Goal: Information Seeking & Learning: Find specific fact

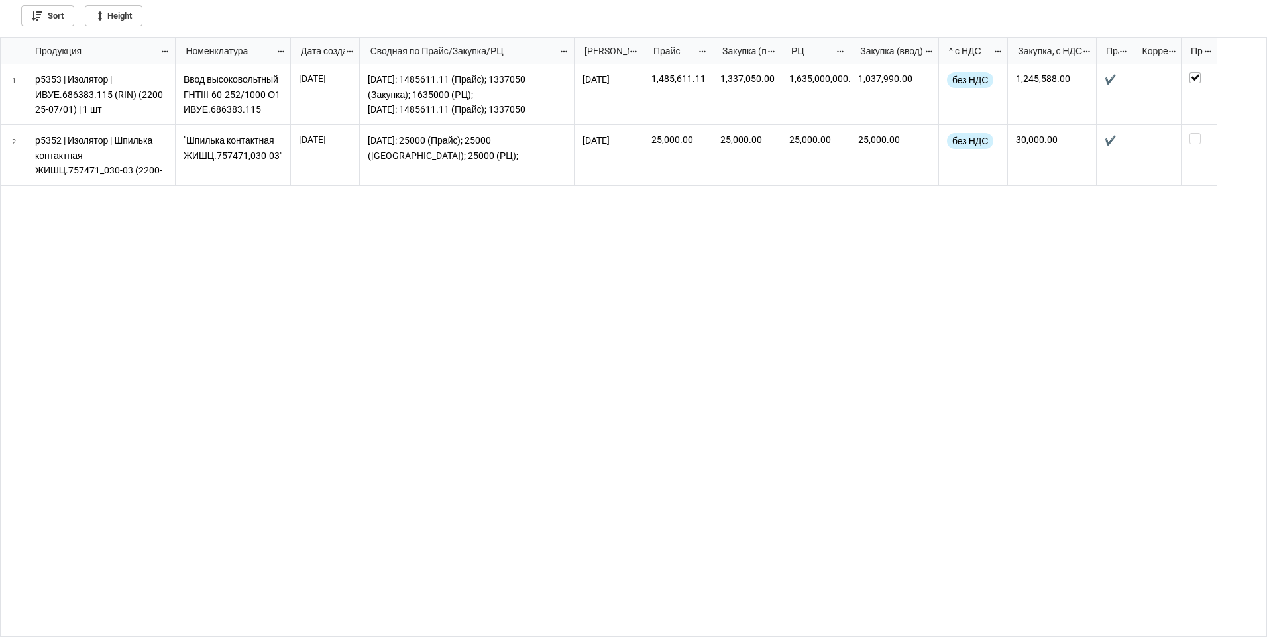
scroll to position [592, 1259]
drag, startPoint x: 1215, startPoint y: 52, endPoint x: 1209, endPoint y: 58, distance: 8.4
click at [1209, 58] on div "Прайсы (актуальность) - подтверждение" at bounding box center [1197, 51] width 33 height 27
click at [1142, 265] on div "Ввод высоковольтный ГНТIII-60-252/1000 О1 ИВУЕ.686383.115 2025-07-03 2024/10/08…" at bounding box center [722, 351] width 1092 height 574
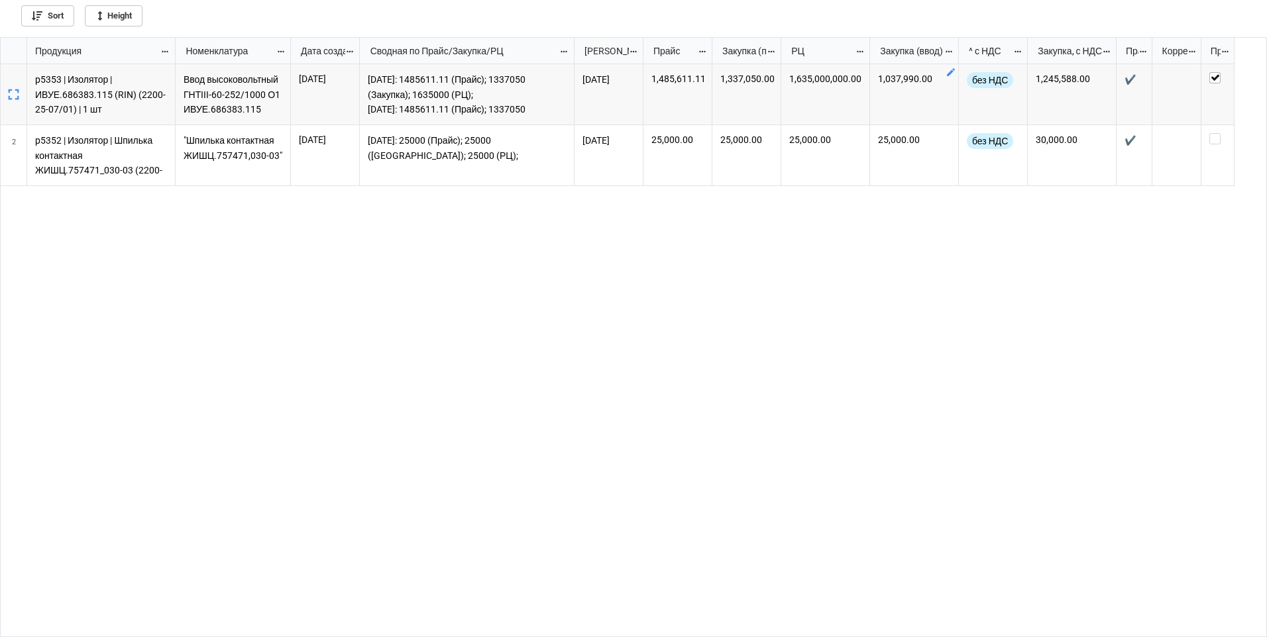
drag, startPoint x: 849, startPoint y: 47, endPoint x: 869, endPoint y: 48, distance: 19.9
click at [869, 48] on div "grid" at bounding box center [868, 51] width 2 height 26
click at [16, 91] on icon "grid" at bounding box center [14, 94] width 19 height 19
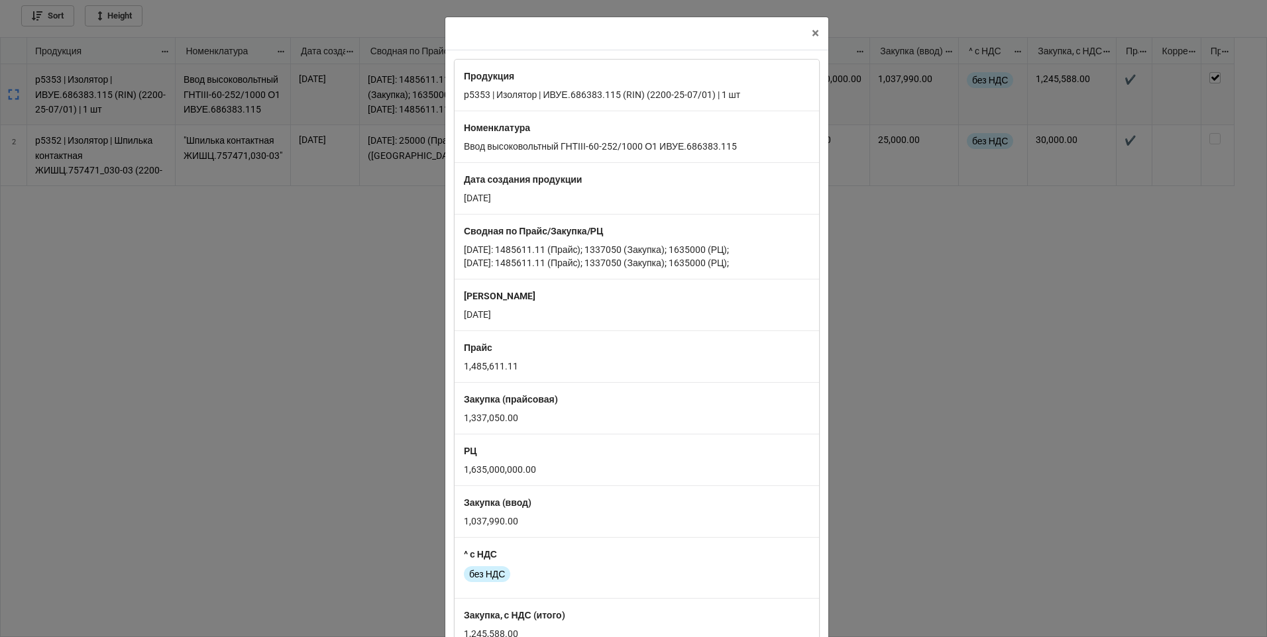
scroll to position [66, 0]
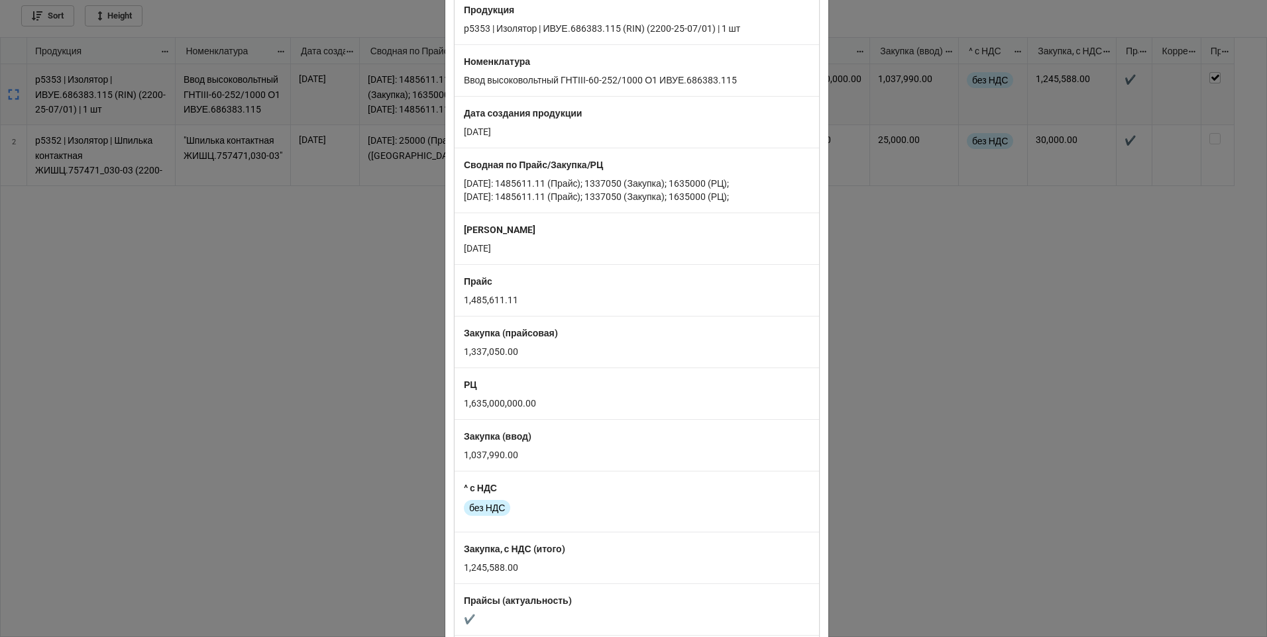
click at [925, 388] on div "× Close Продукция p5353 | Изолятор | ИВУЕ.686383.115 (RIN) (2200-25-07/01) | 1 …" at bounding box center [633, 318] width 1267 height 637
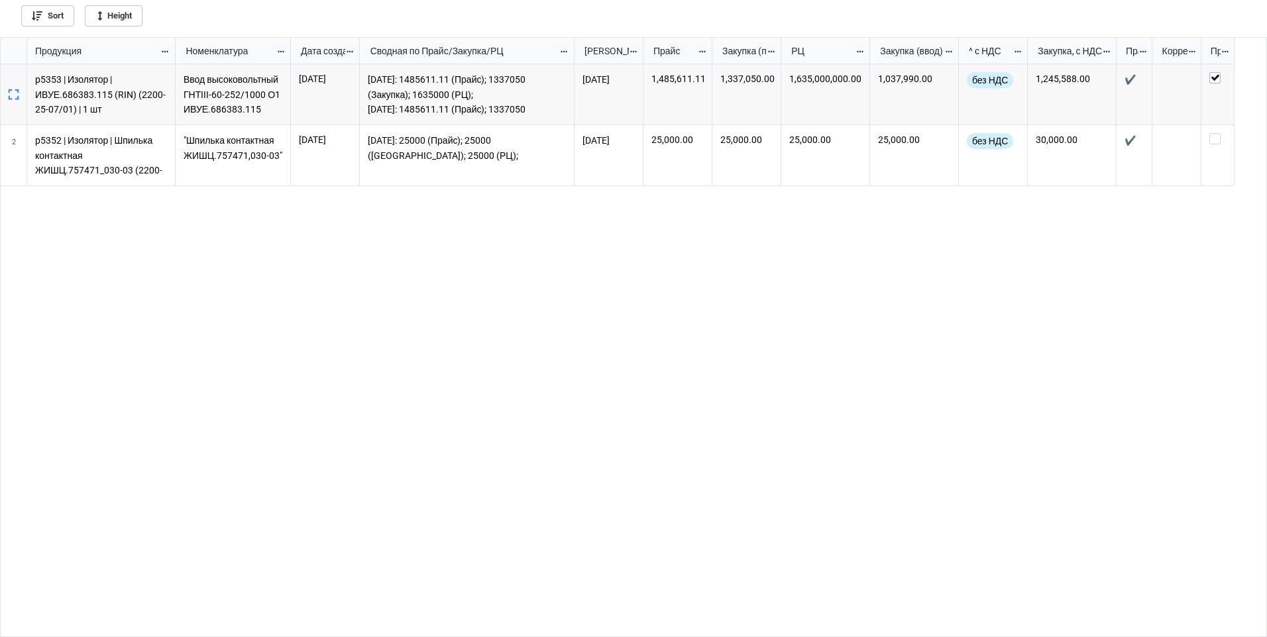
click at [195, 105] on p "Ввод высоковольтный ГНТIII-60-252/1000 О1 ИВУЕ.686383.115" at bounding box center [233, 94] width 99 height 44
drag, startPoint x: 195, startPoint y: 105, endPoint x: 239, endPoint y: 105, distance: 44.4
click at [239, 105] on p "Ввод высоковольтный ГНТIII-60-252/1000 О1 ИВУЕ.686383.115" at bounding box center [233, 94] width 99 height 44
copy p "ИВУЕ.686383.115"
click at [358, 246] on div "Ввод высоковольтный ГНТIII-60-252/1000 О1 ИВУЕ.686383.115 2025-07-03 2024/10/08…" at bounding box center [722, 351] width 1092 height 574
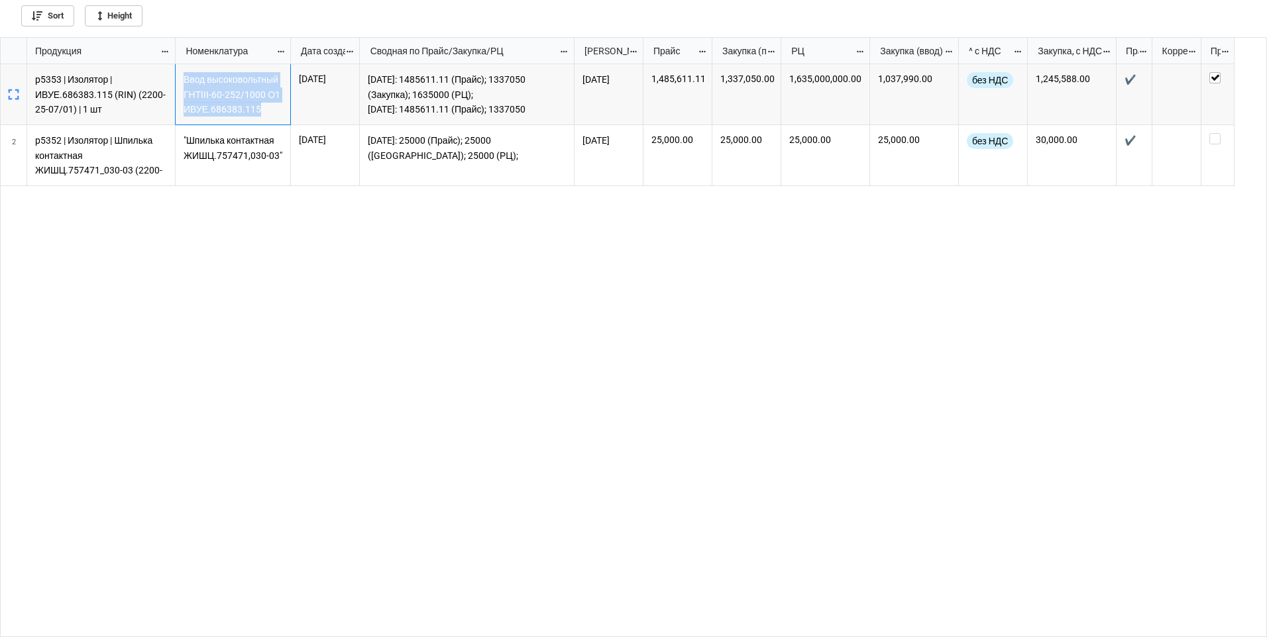
drag, startPoint x: 184, startPoint y: 78, endPoint x: 262, endPoint y: 121, distance: 88.4
click at [262, 121] on div "Ввод высоковольтный ГНТIII-60-252/1000 О1 ИВУЕ.686383.115" at bounding box center [233, 94] width 115 height 61
copy p "Ввод высоковольтный ГНТIII-60-252/1000 О1 ИВУЕ.686383.115"
click at [388, 205] on div "Ввод высоковольтный ГНТIII-60-252/1000 О1 ИВУЕ.686383.115 2025-07-03 2024/10/08…" at bounding box center [722, 351] width 1092 height 574
click at [488, 486] on div "Ввод высоковольтный ГНТIII-60-252/1000 О1 ИВУЕ.686383.115 2025-07-03 2024/10/08…" at bounding box center [722, 351] width 1092 height 574
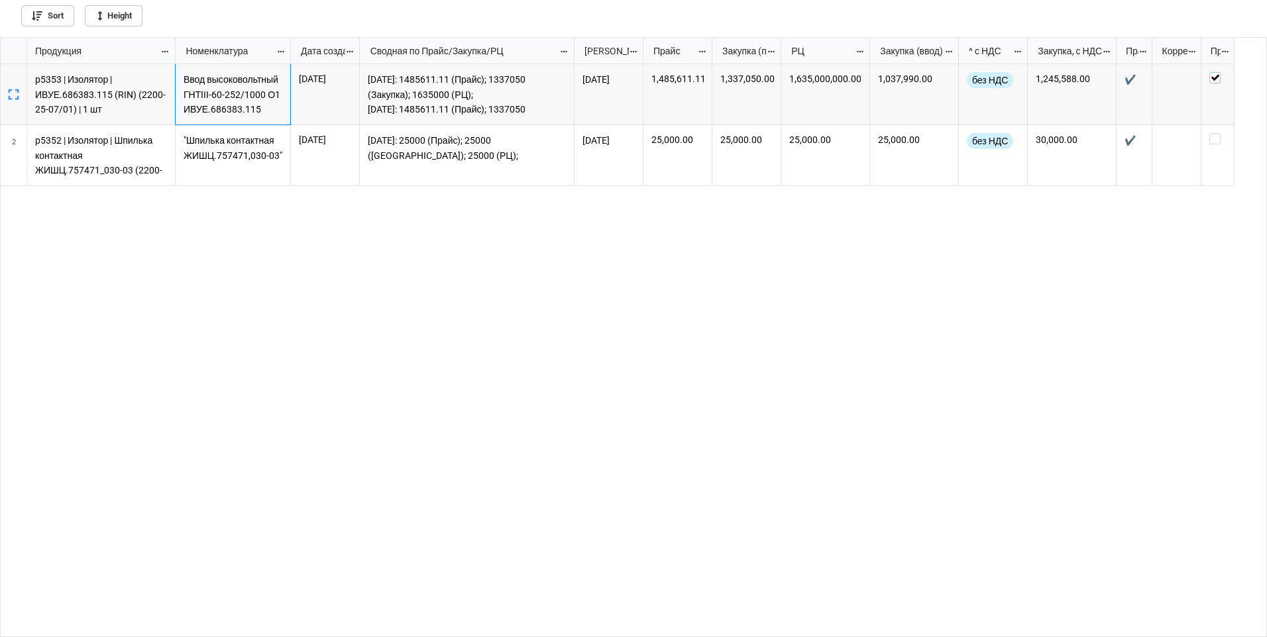
click at [1215, 72] on label "grid" at bounding box center [1217, 72] width 17 height 0
click at [1194, 75] on icon "grid" at bounding box center [1193, 72] width 11 height 11
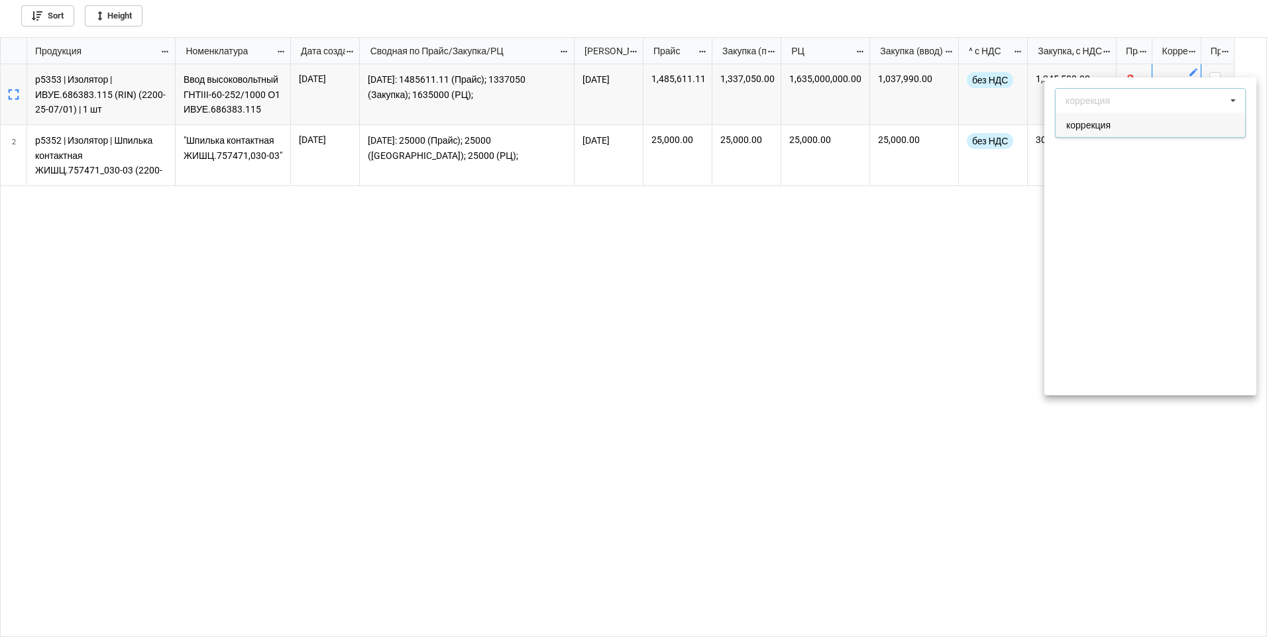
click at [1107, 122] on span "коррекция" at bounding box center [1088, 125] width 44 height 11
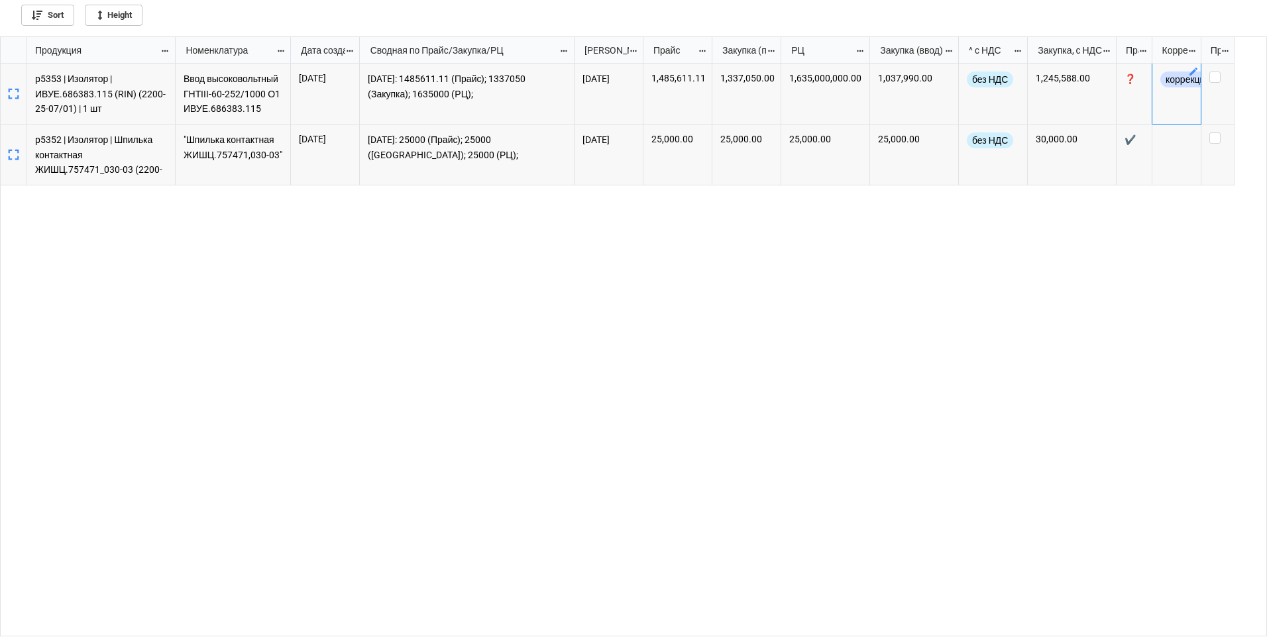
click at [742, 341] on div "Ввод высоковольтный ГНТIII-60-252/1000 О1 ИВУЕ.686383.115 2025-07-03 2024/10/08…" at bounding box center [722, 351] width 1092 height 574
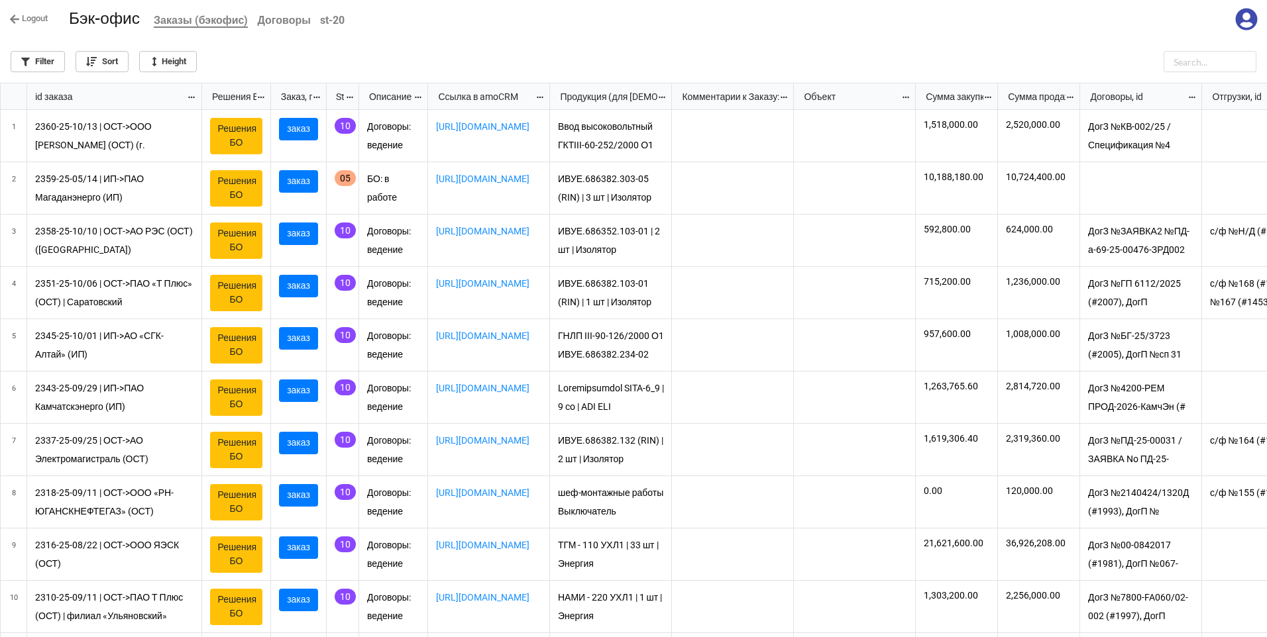
scroll to position [547, 1259]
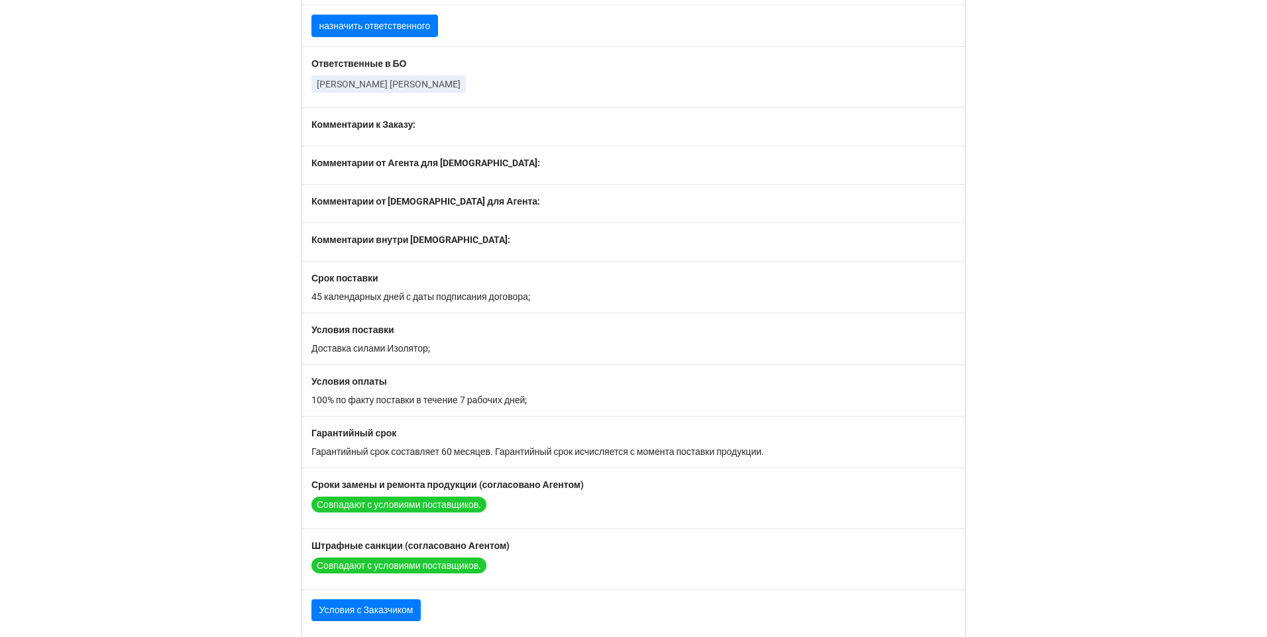
scroll to position [1556, 0]
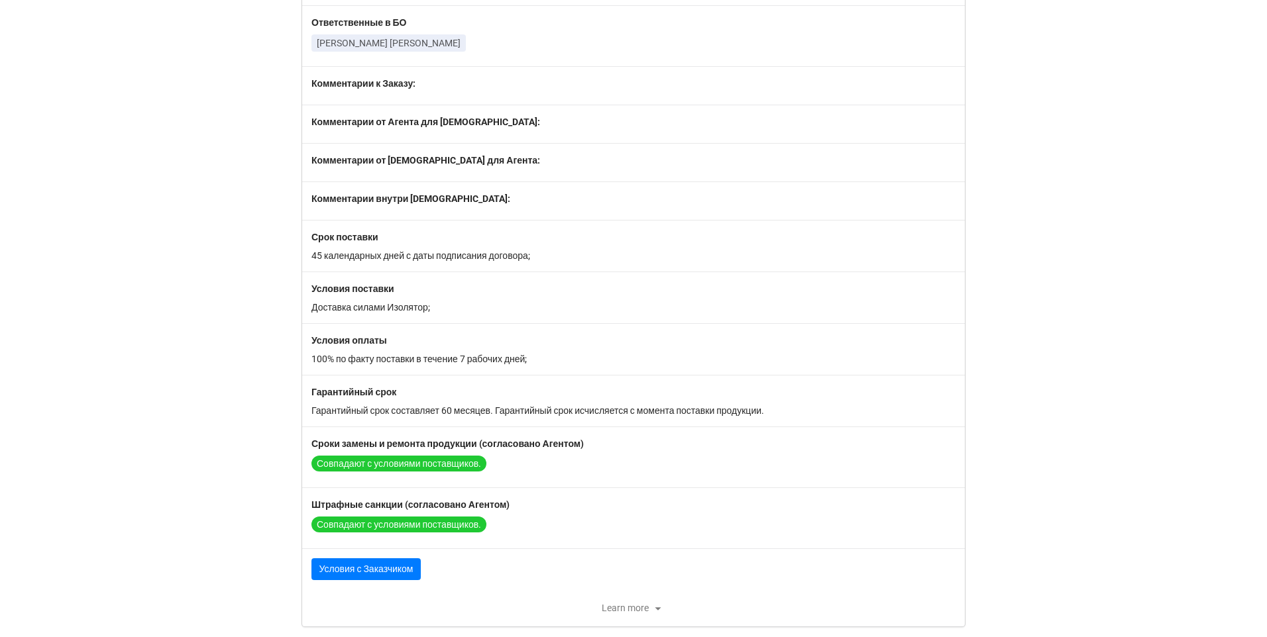
click at [644, 610] on div "Learn more" at bounding box center [633, 608] width 663 height 16
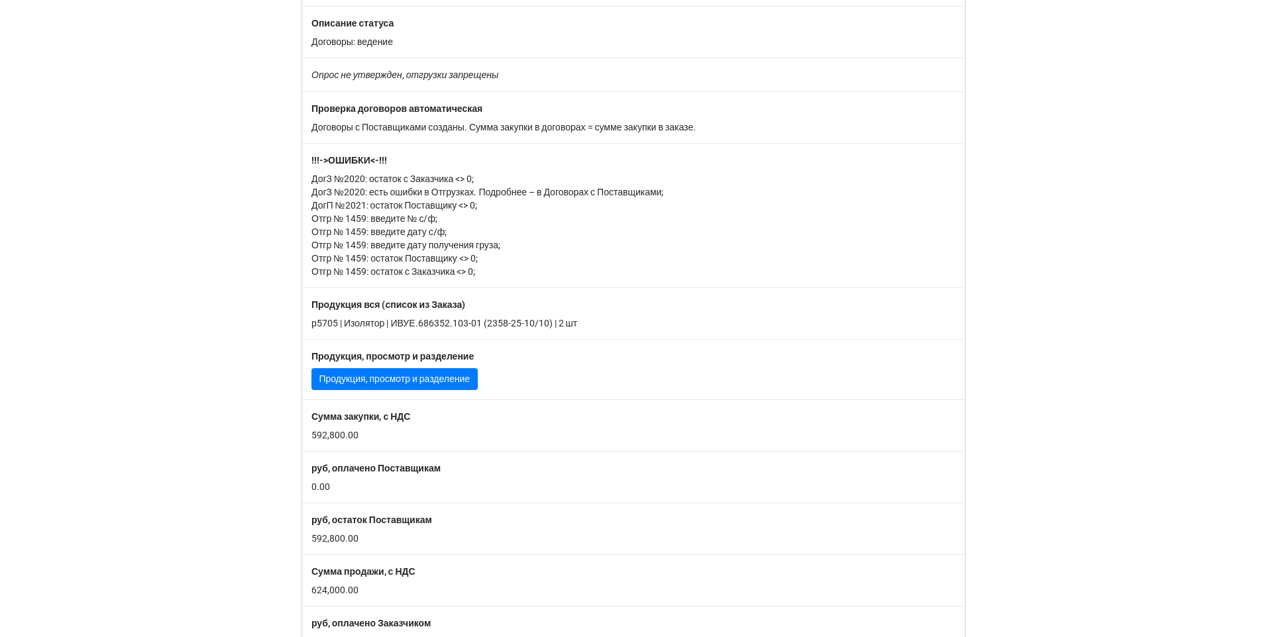
scroll to position [26, 0]
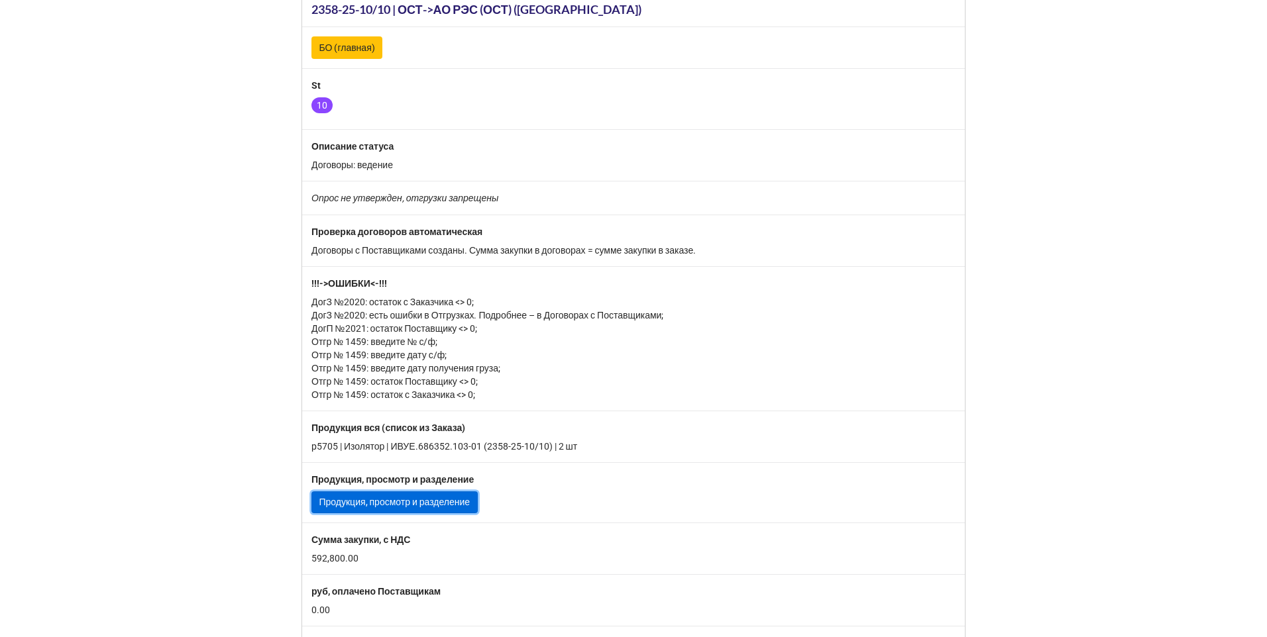
click at [408, 505] on link "Продукция, просмотр и разделение" at bounding box center [394, 503] width 166 height 23
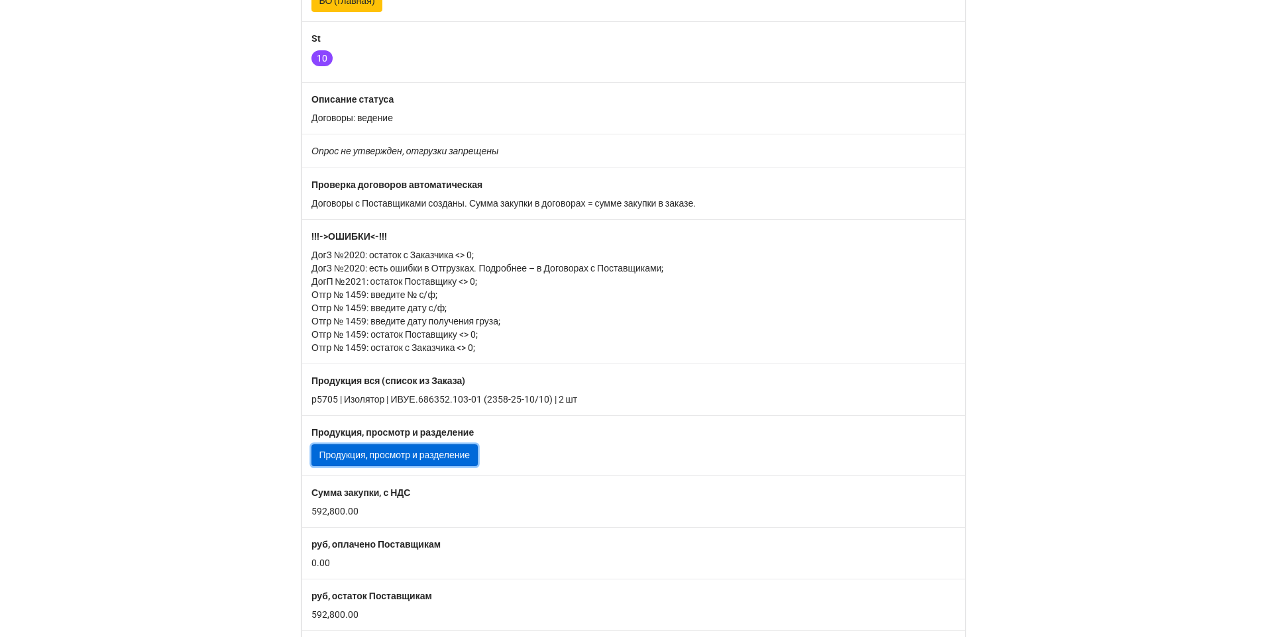
scroll to position [0, 0]
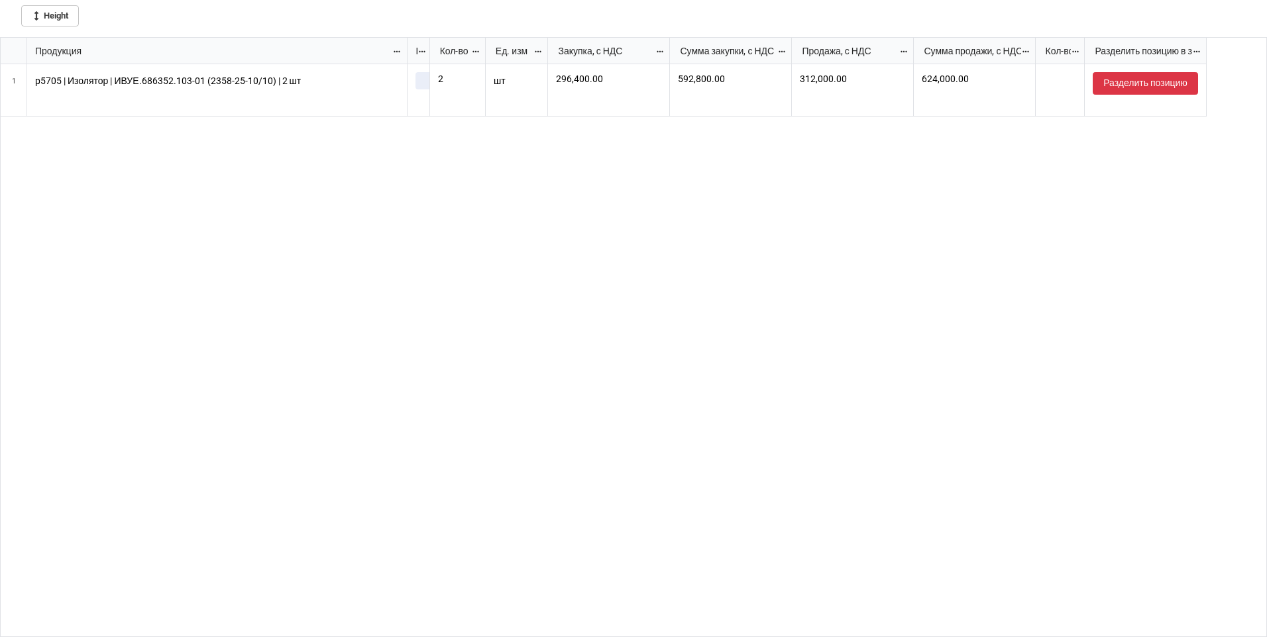
scroll to position [592, 1259]
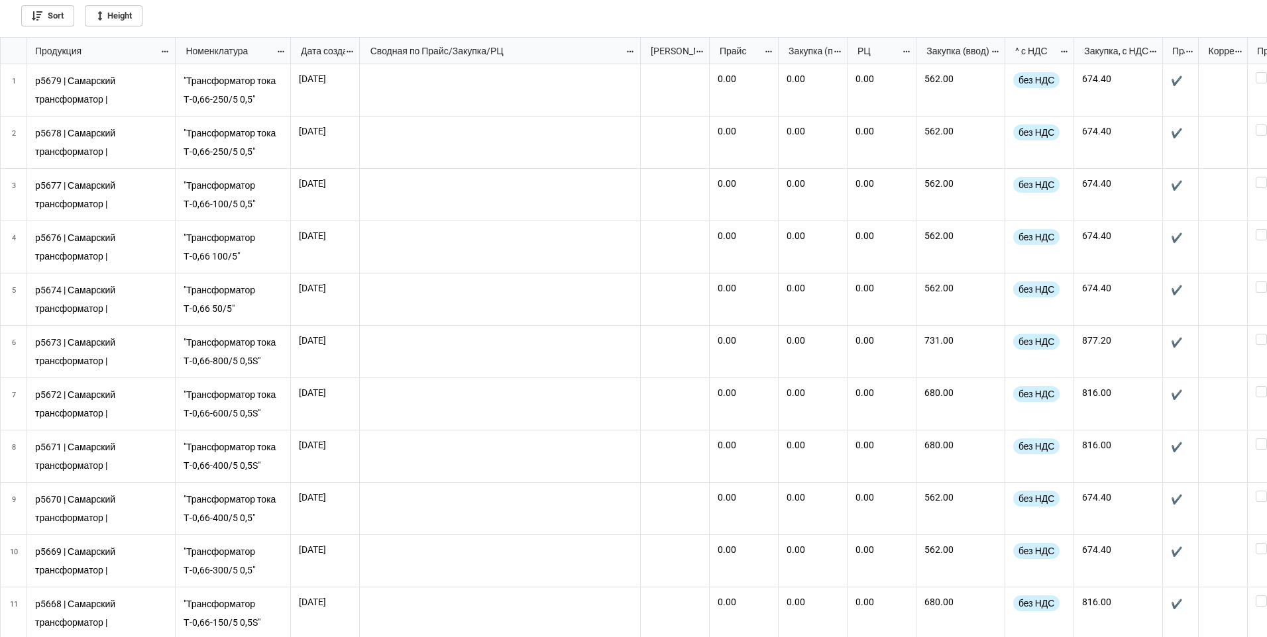
scroll to position [592, 1259]
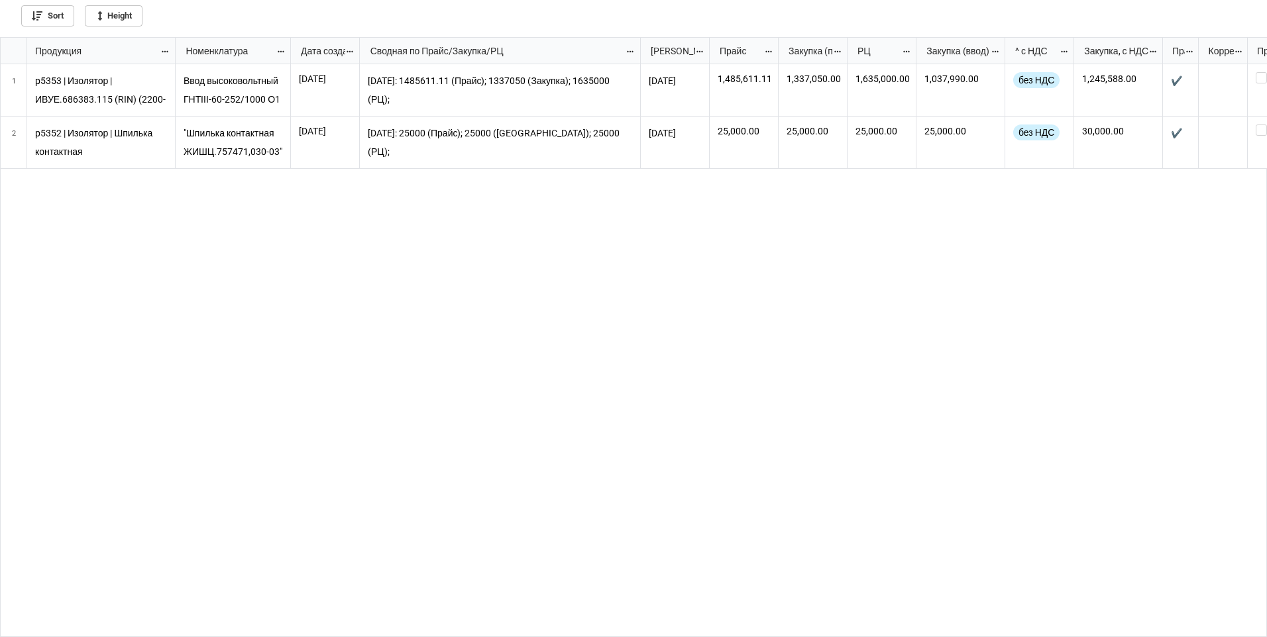
scroll to position [592, 1259]
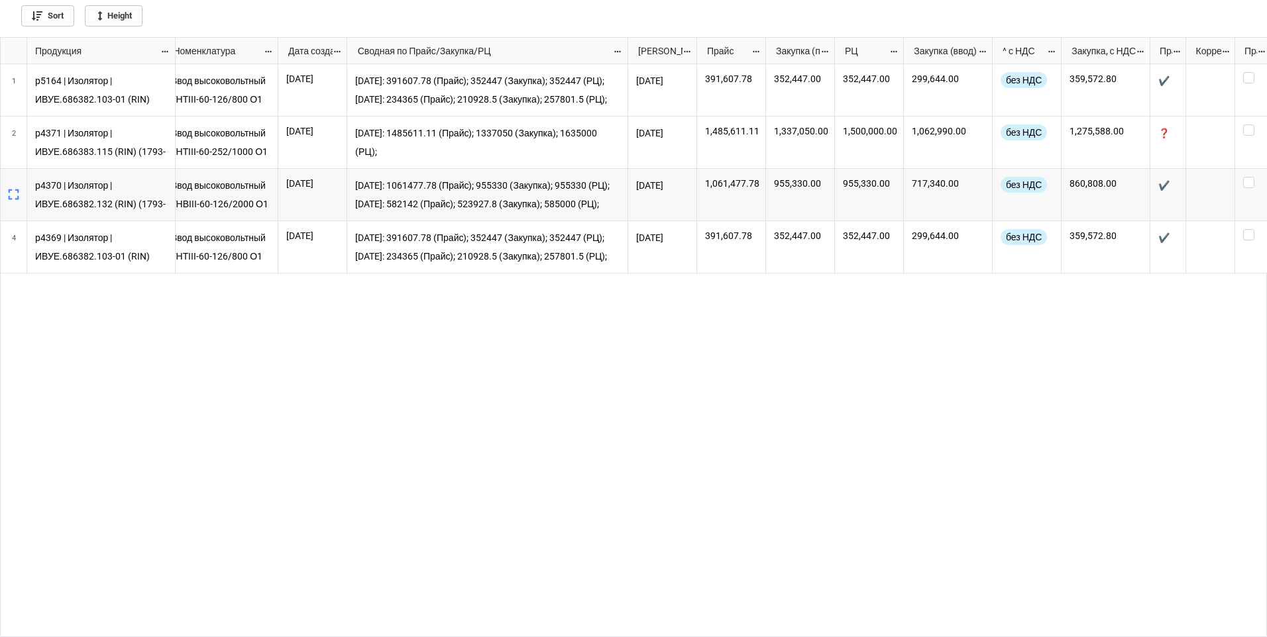
scroll to position [0, 16]
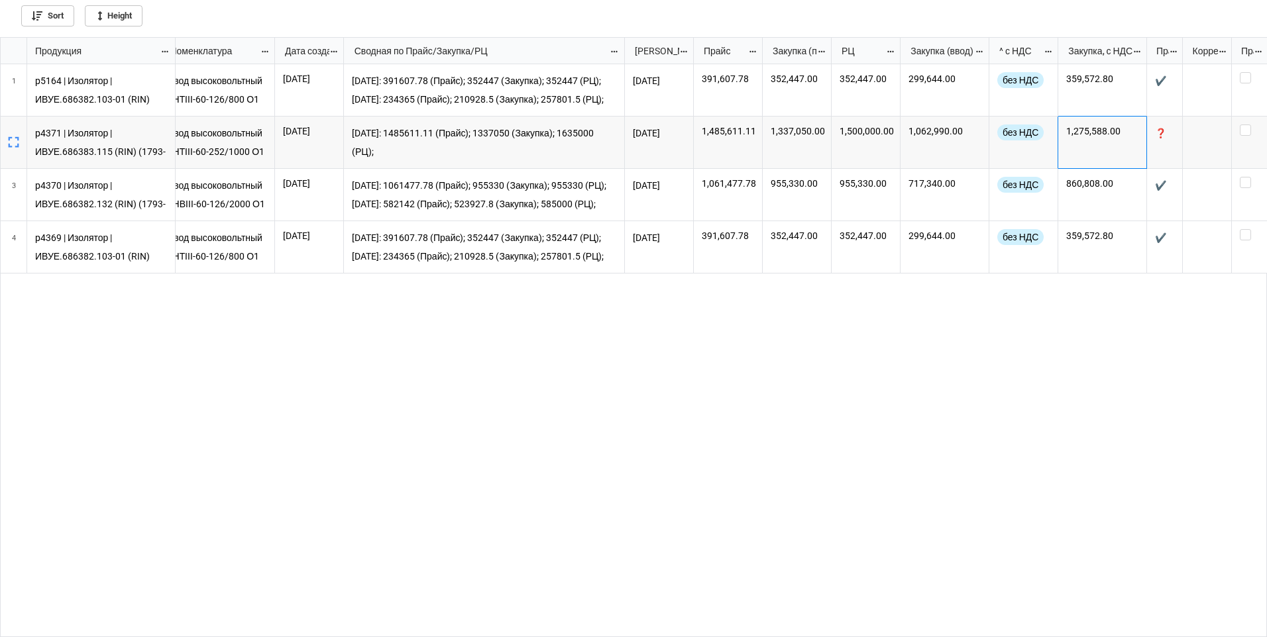
click at [1094, 151] on div "1,275,588.00" at bounding box center [1102, 143] width 89 height 52
click at [883, 148] on div "1,500,000.00" at bounding box center [866, 143] width 69 height 52
click at [19, 143] on icon "grid" at bounding box center [14, 142] width 19 height 19
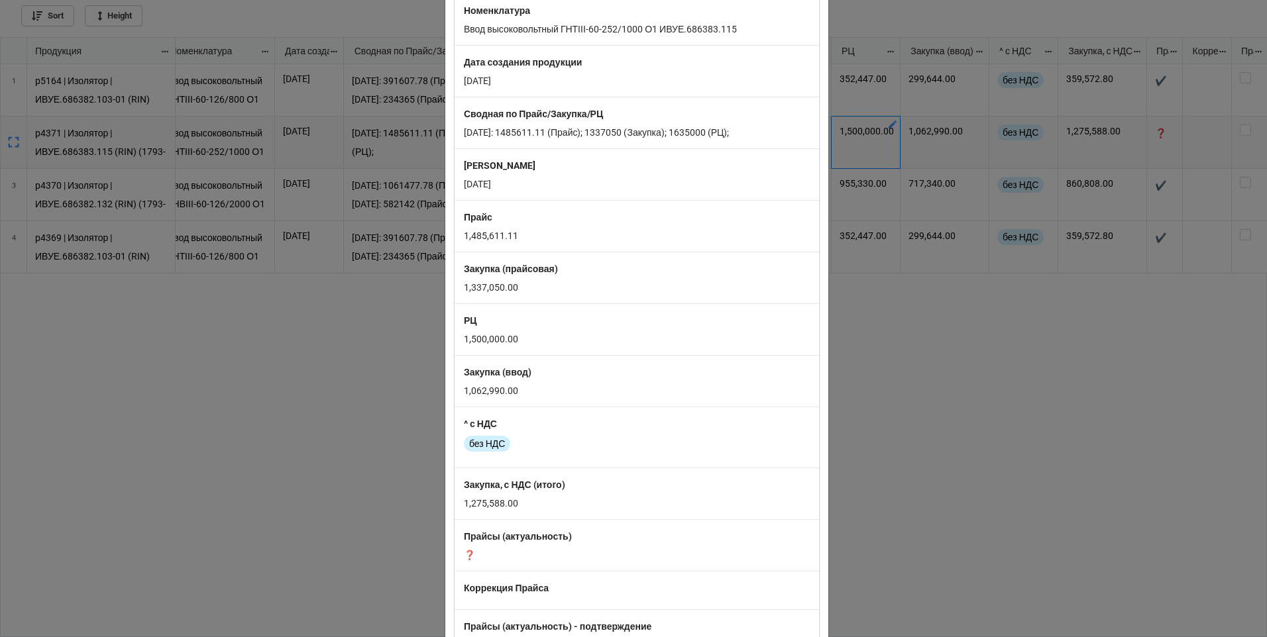
scroll to position [0, 0]
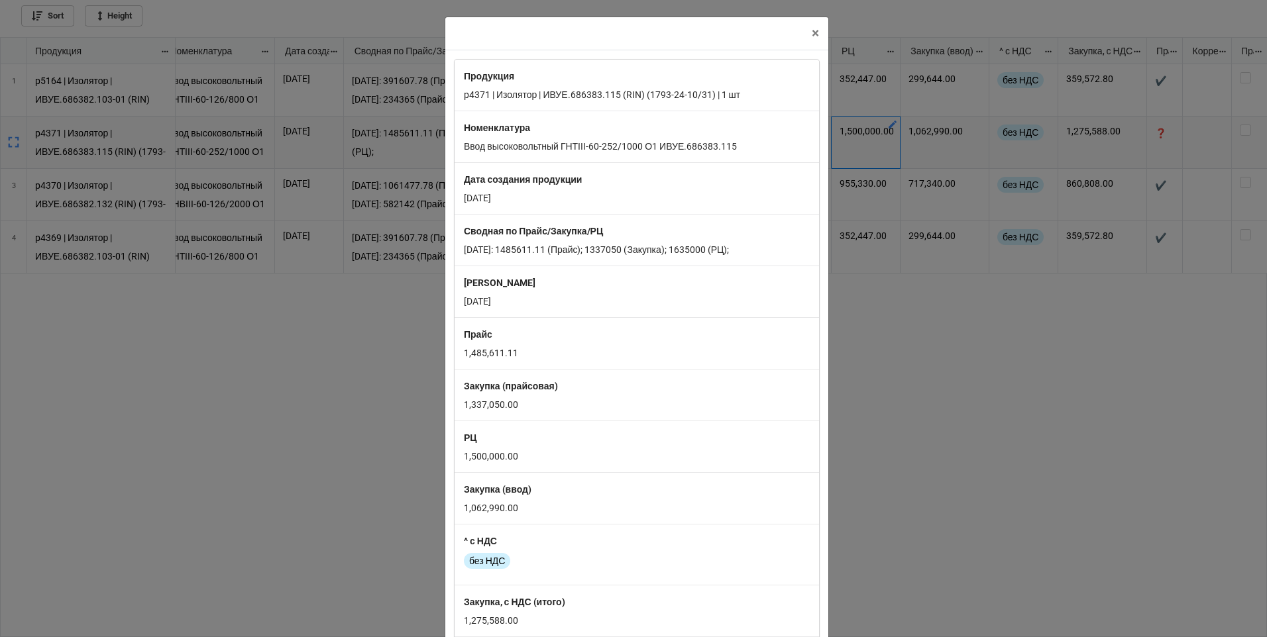
click at [1049, 360] on div "× Close Продукция p4371 | Изолятор | ИВУЕ.686383.115 (RIN) (1793-24-10/31) | 1 …" at bounding box center [633, 318] width 1267 height 637
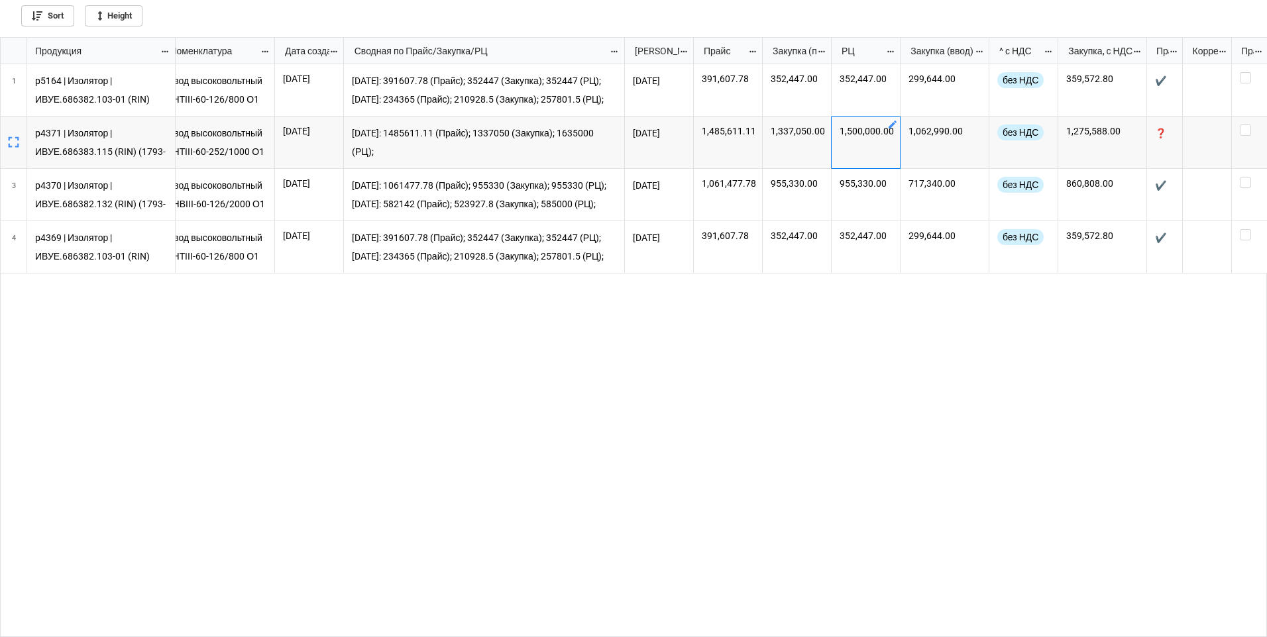
click at [441, 155] on p "[DATE]: 1485611.11 (Прайс); 1337050 (Закупка); 1635000 (РЦ);" at bounding box center [484, 143] width 265 height 36
click at [10, 142] on icon "grid" at bounding box center [14, 142] width 19 height 19
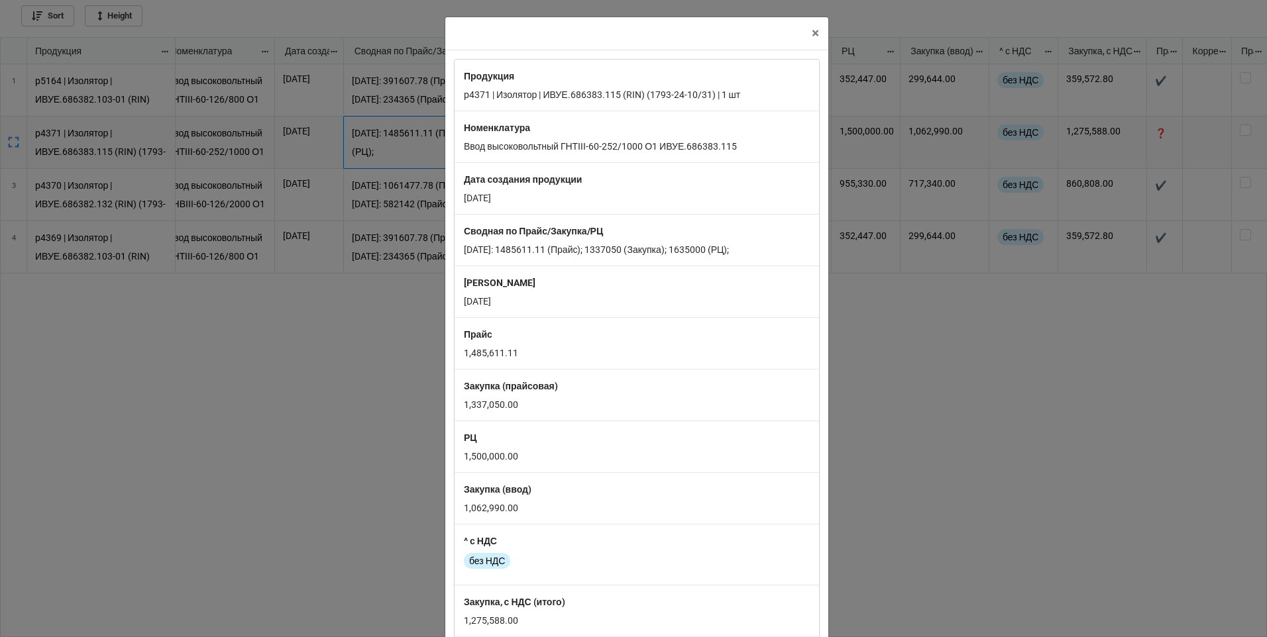
click at [998, 441] on div "× Close Продукция p4371 | Изолятор | ИВУЕ.686383.115 (RIN) (1793-24-10/31) | 1 …" at bounding box center [633, 318] width 1267 height 637
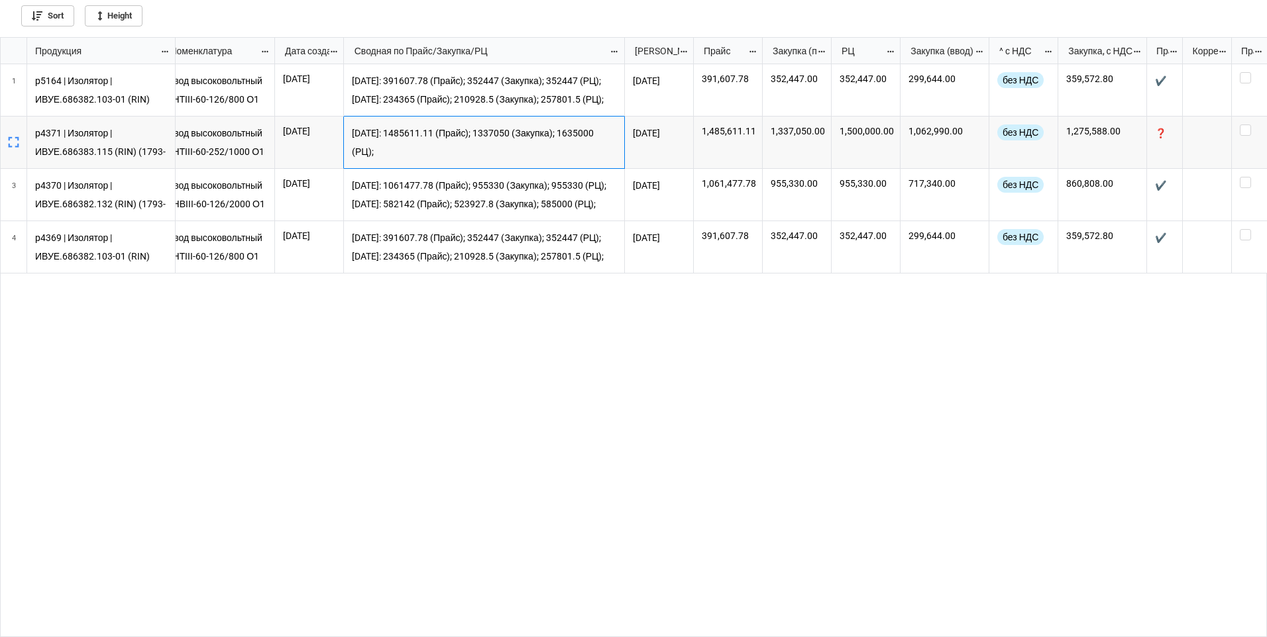
click at [13, 144] on icon "grid" at bounding box center [14, 142] width 19 height 19
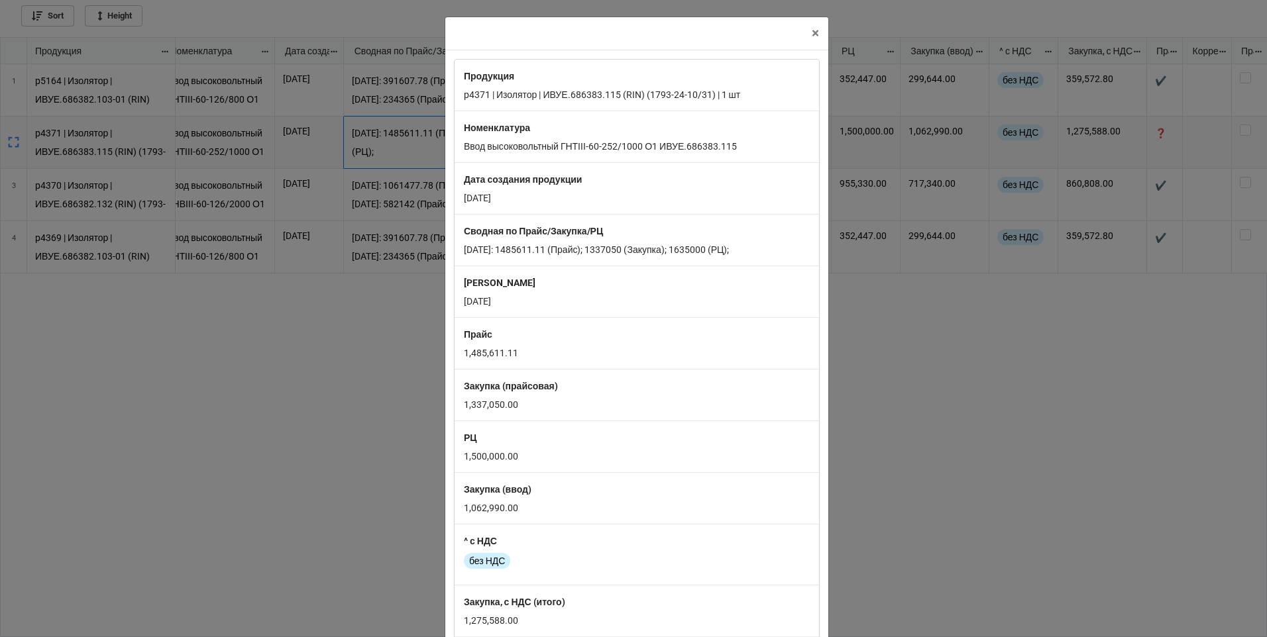
click at [958, 363] on div "× Close Продукция p4371 | Изолятор | ИВУЕ.686383.115 (RIN) (1793-24-10/31) | 1 …" at bounding box center [633, 318] width 1267 height 637
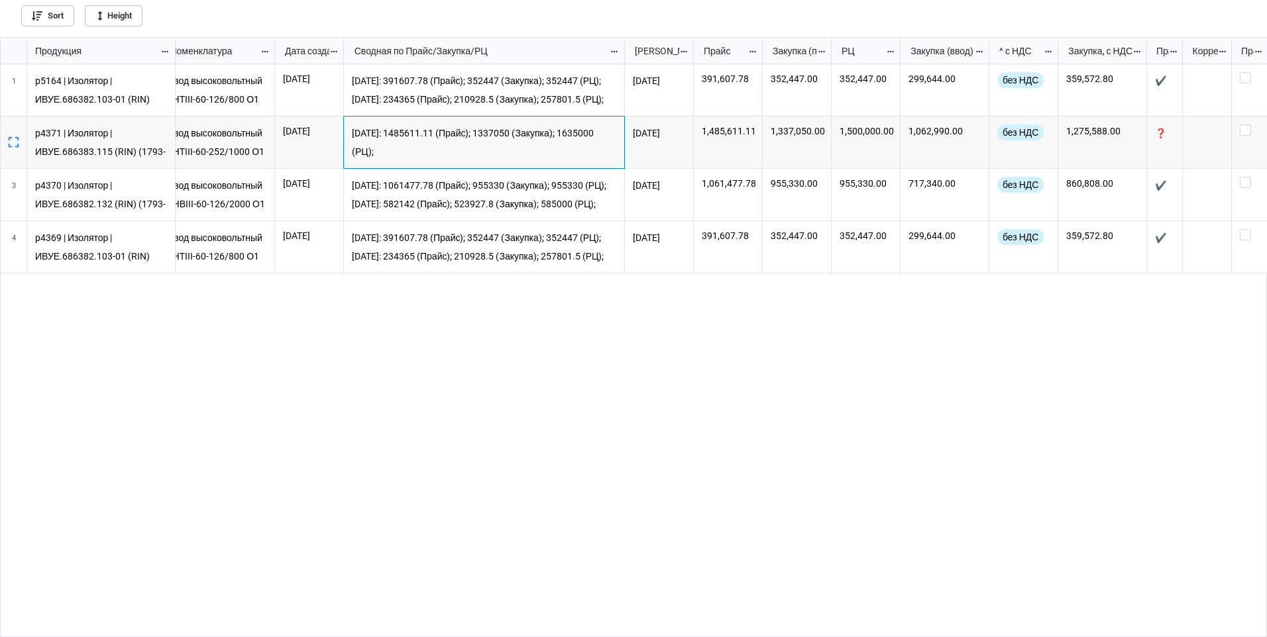
click at [537, 152] on p "[DATE]: 1485611.11 (Прайс); 1337050 (Закупка); 1635000 (РЦ);" at bounding box center [484, 143] width 265 height 36
click at [1223, 124] on icon "grid" at bounding box center [1224, 125] width 8 height 8
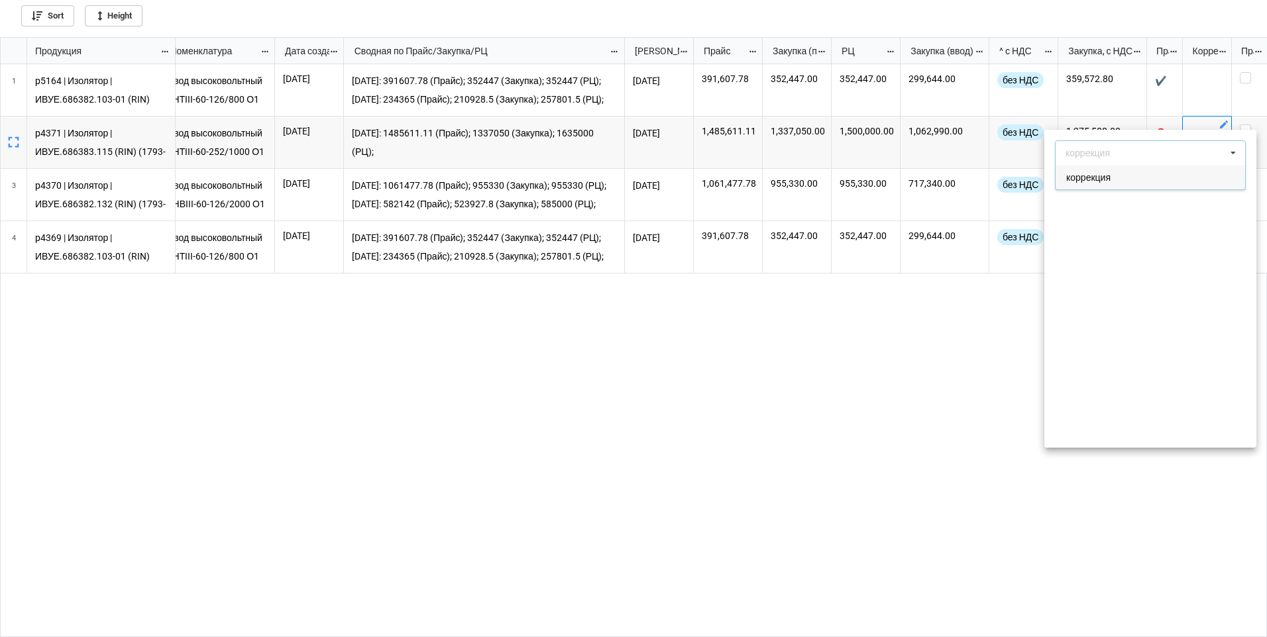
click at [826, 437] on div at bounding box center [633, 318] width 1267 height 637
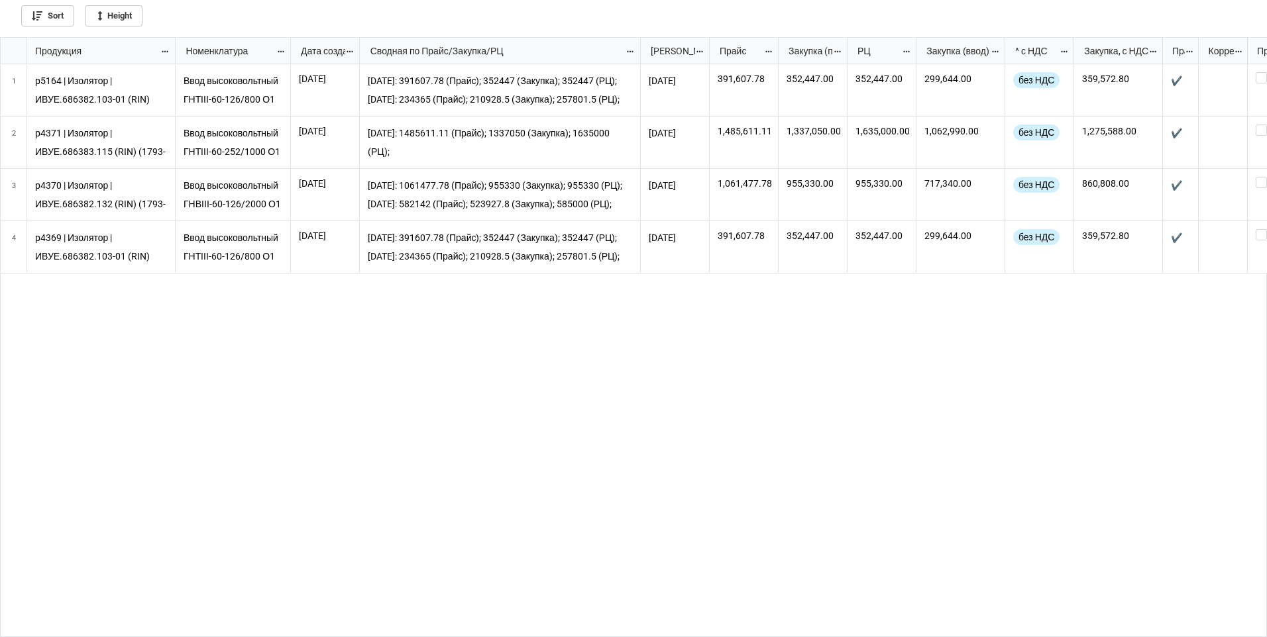
scroll to position [592, 1259]
click at [860, 386] on div "Ввод высоковольтный ГНТIII-60-126/800 О1 ИВУЕ 686382.103-01 [DATE] [DATE]: 3916…" at bounding box center [722, 351] width 1092 height 574
click at [759, 415] on div "Ввод высоковольтный ГНТIII-60-126/800 О1 ИВУЕ 686382.103-01 [DATE] [DATE]: 3916…" at bounding box center [722, 351] width 1092 height 574
drag, startPoint x: 374, startPoint y: 404, endPoint x: 495, endPoint y: 414, distance: 121.7
click at [374, 404] on div "Ввод высоковольтный ГНТIII-60-126/800 О1 ИВУЕ 686382.103-01 [DATE] [DATE]: 3916…" at bounding box center [722, 351] width 1092 height 574
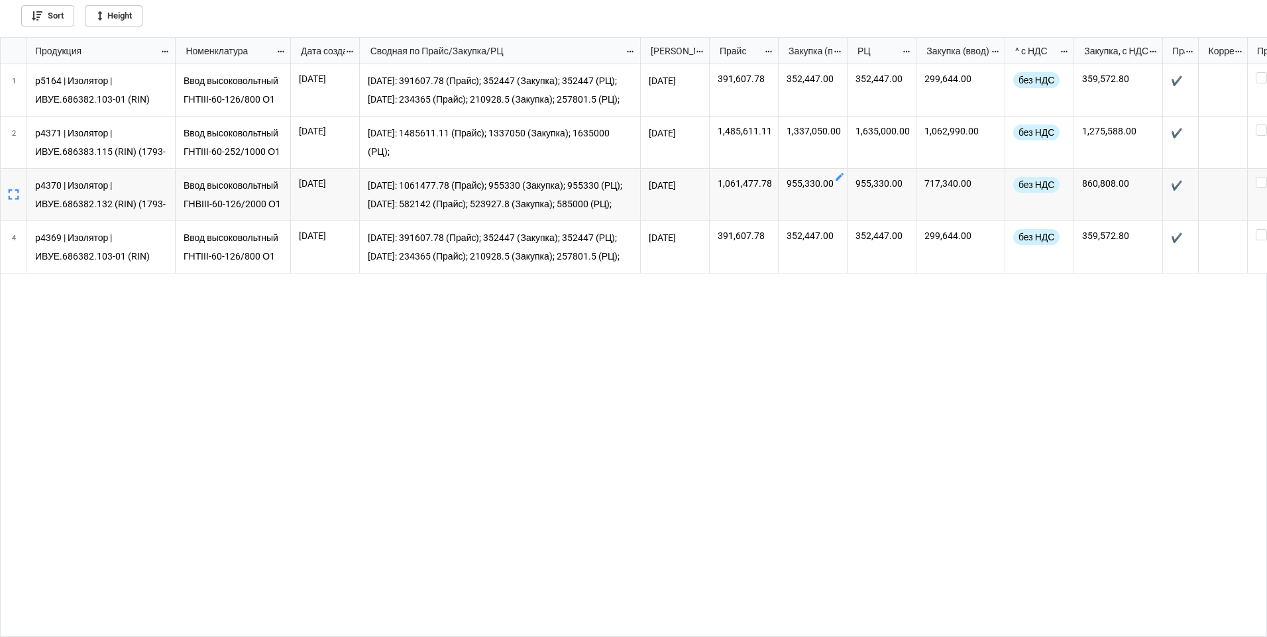
scroll to position [0, 16]
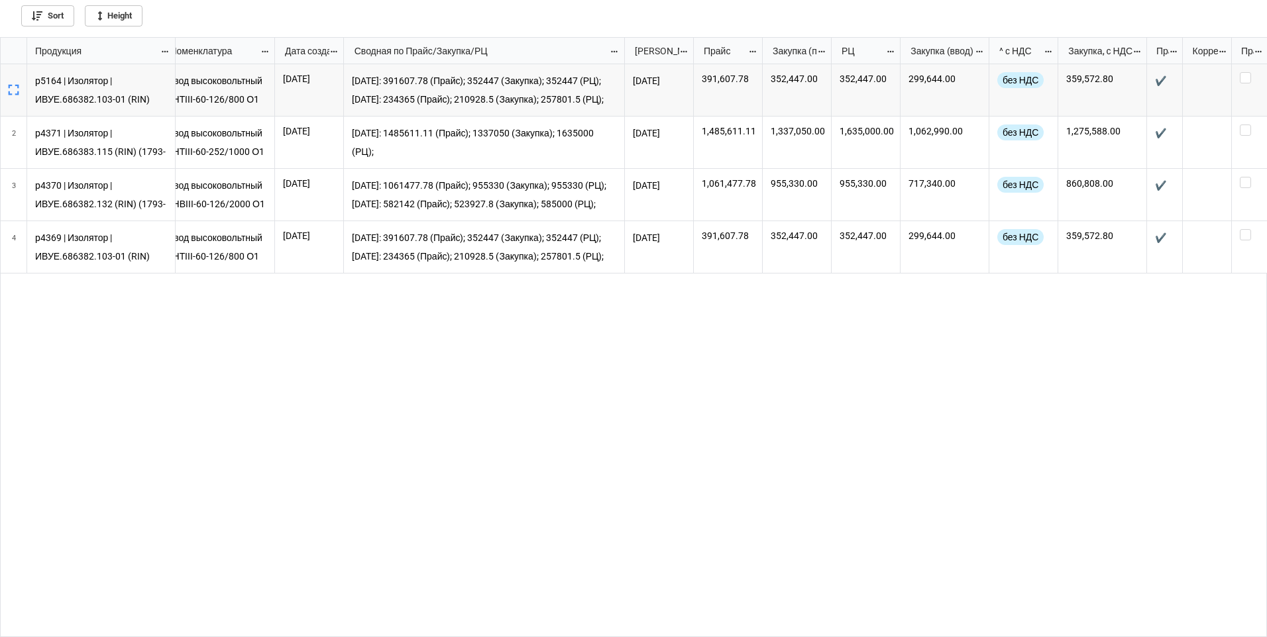
click at [10, 86] on icon "grid" at bounding box center [13, 90] width 11 height 11
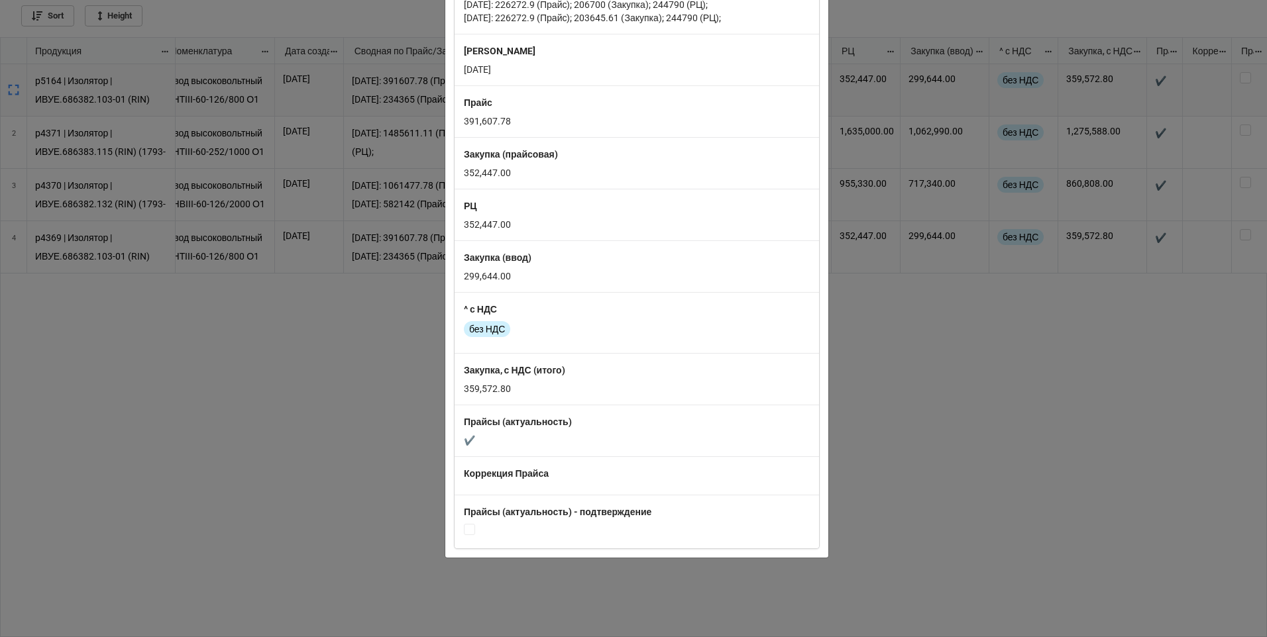
scroll to position [275, 0]
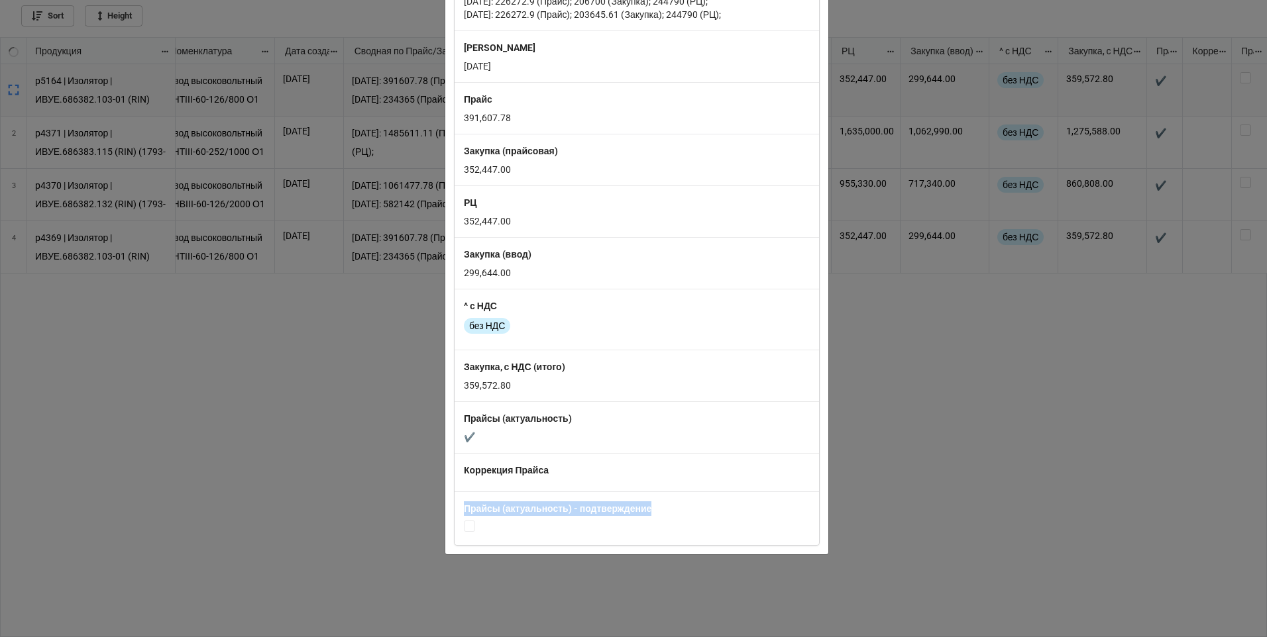
drag, startPoint x: 461, startPoint y: 509, endPoint x: 647, endPoint y: 509, distance: 186.9
click at [647, 509] on b "Прайсы (актуальность) - подтверждение" at bounding box center [558, 509] width 188 height 11
copy b "Прайсы (актуальность) - подтверждение"
click at [927, 358] on div "× Close Продукция p5164 | Изолятор | ИВУЕ.686382.103-01 (RIN) (1793-24-10/31) |…" at bounding box center [633, 318] width 1267 height 637
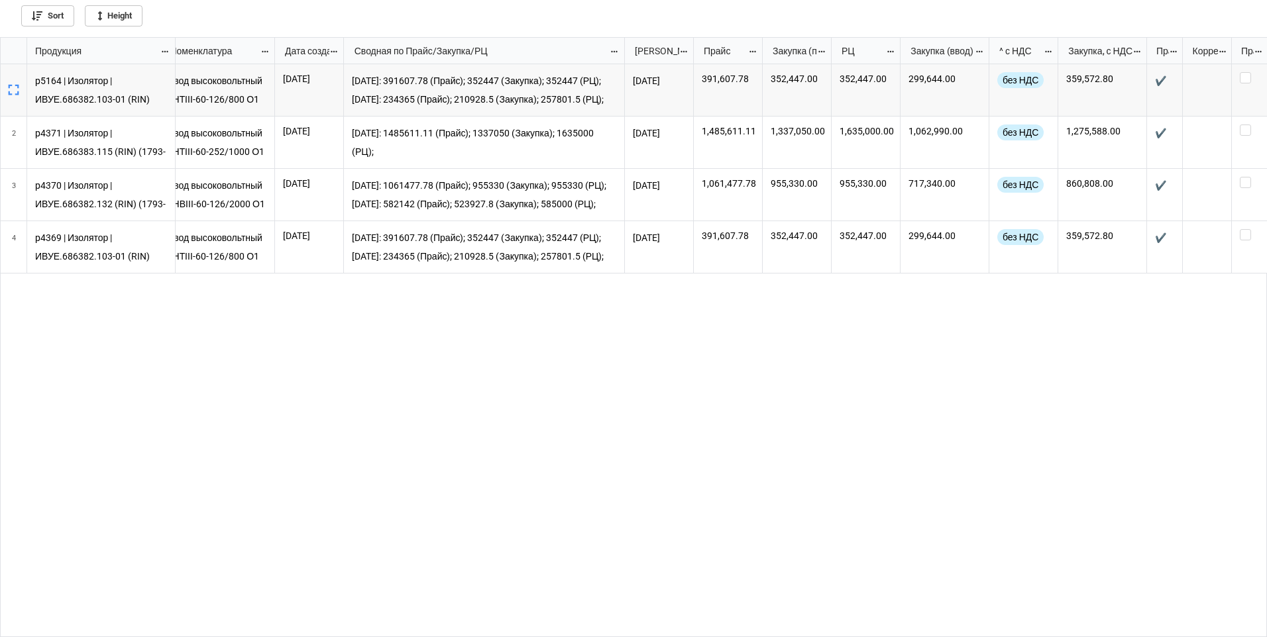
click at [11, 86] on icon "grid" at bounding box center [13, 90] width 11 height 11
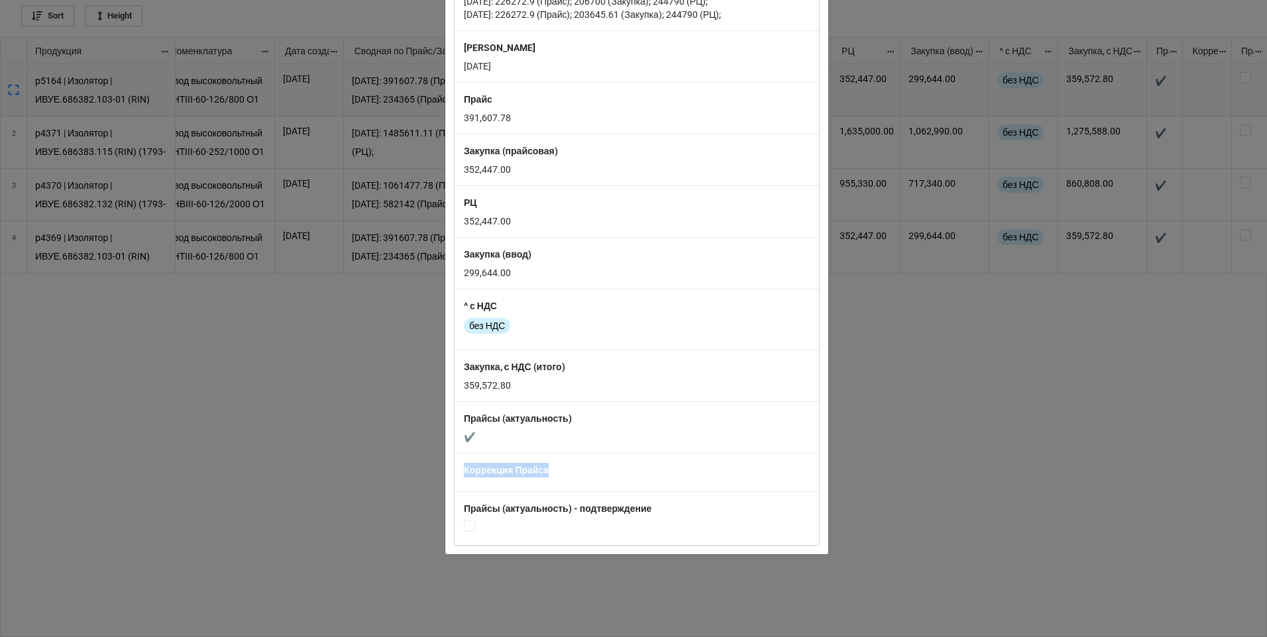
drag, startPoint x: 494, startPoint y: 472, endPoint x: 559, endPoint y: 476, distance: 64.4
click at [559, 476] on div "Коррекция Прайса" at bounding box center [637, 472] width 364 height 38
copy b "Коррекция Прайса"
click at [920, 439] on div "× Close Продукция p5164 | Изолятор | ИВУЕ.686382.103-01 (RIN) (1793-24-10/31) |…" at bounding box center [633, 318] width 1267 height 637
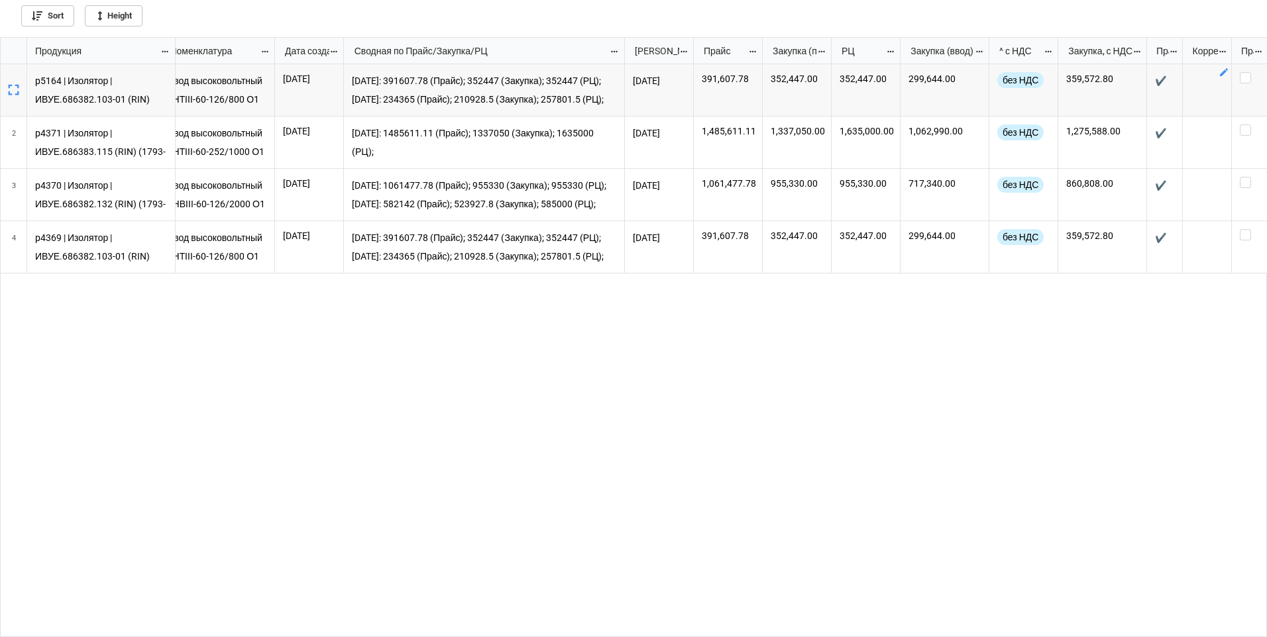
click at [1223, 74] on icon "grid" at bounding box center [1224, 72] width 8 height 8
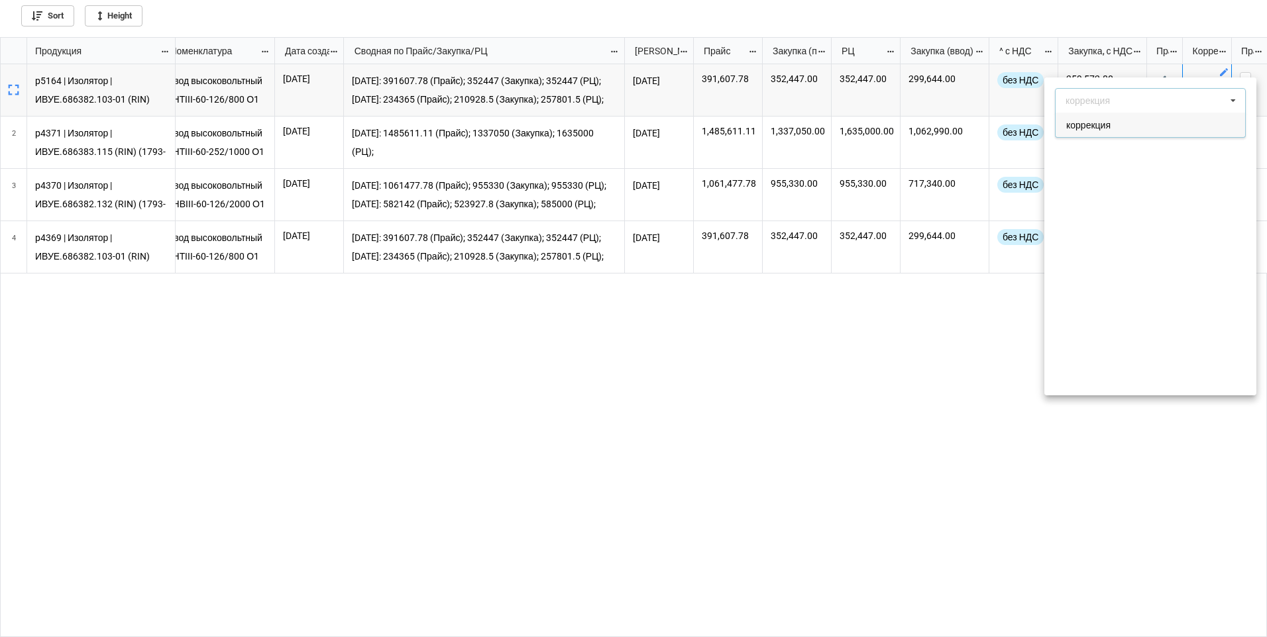
click at [853, 431] on div at bounding box center [633, 318] width 1267 height 637
